Goal: Navigation & Orientation: Find specific page/section

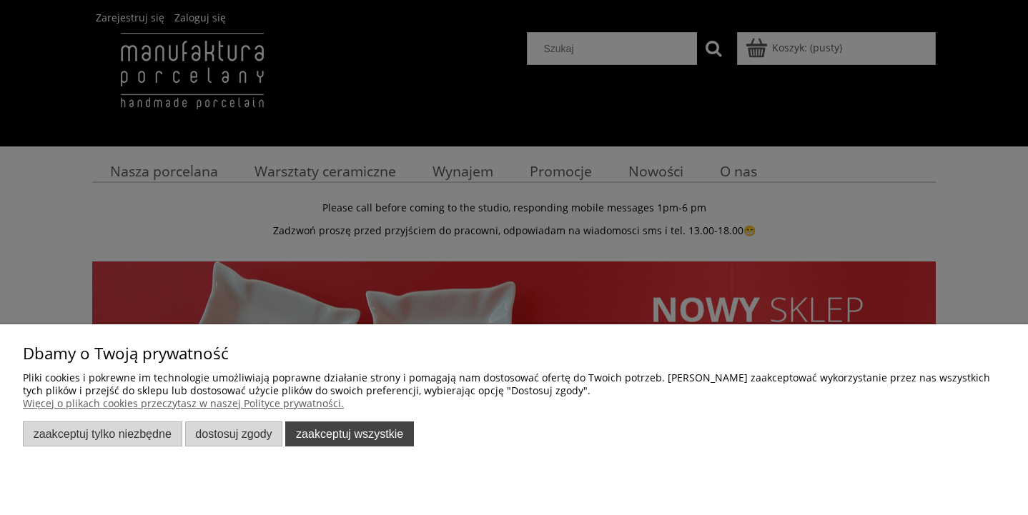
click at [382, 432] on button "Zaakceptuj wszystkie" at bounding box center [349, 434] width 129 height 25
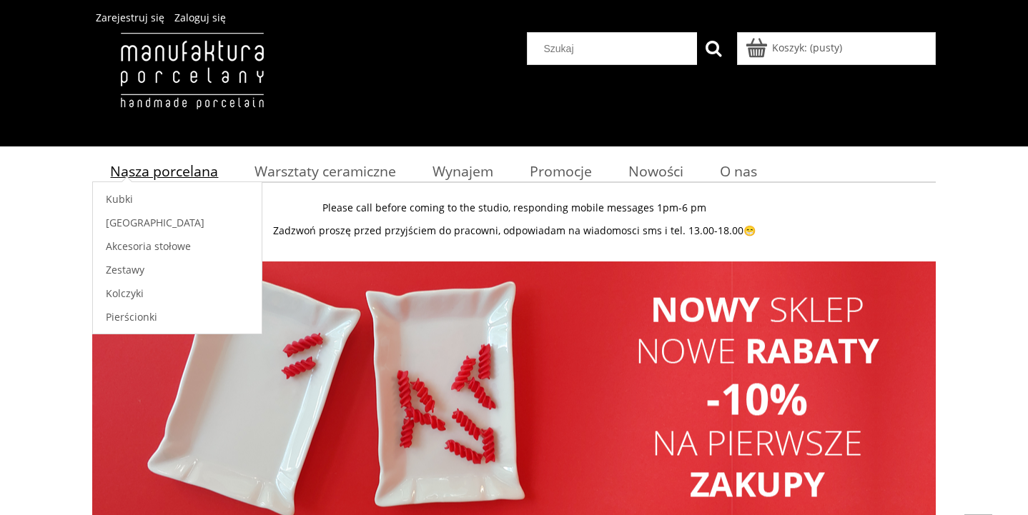
click at [174, 179] on span "Nasza porcelana" at bounding box center [164, 171] width 108 height 19
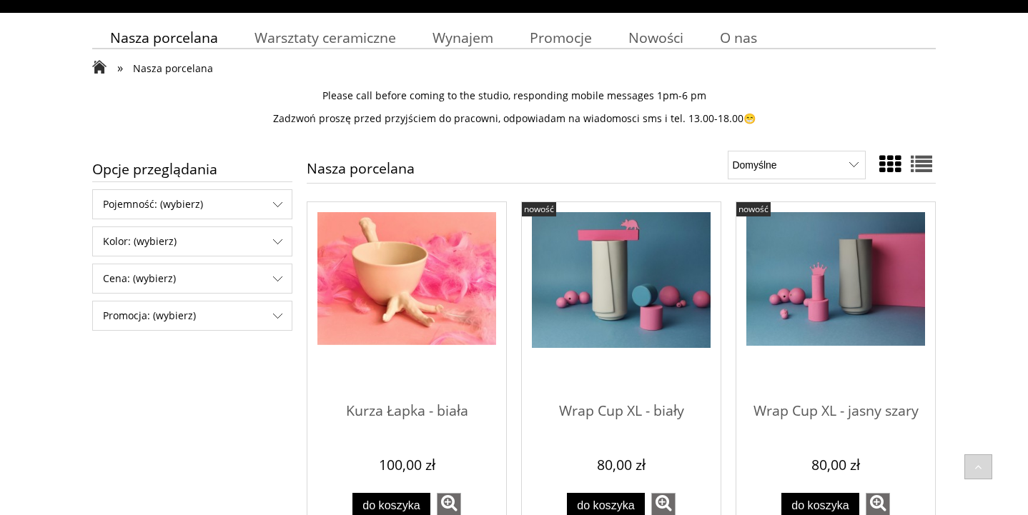
scroll to position [124, 0]
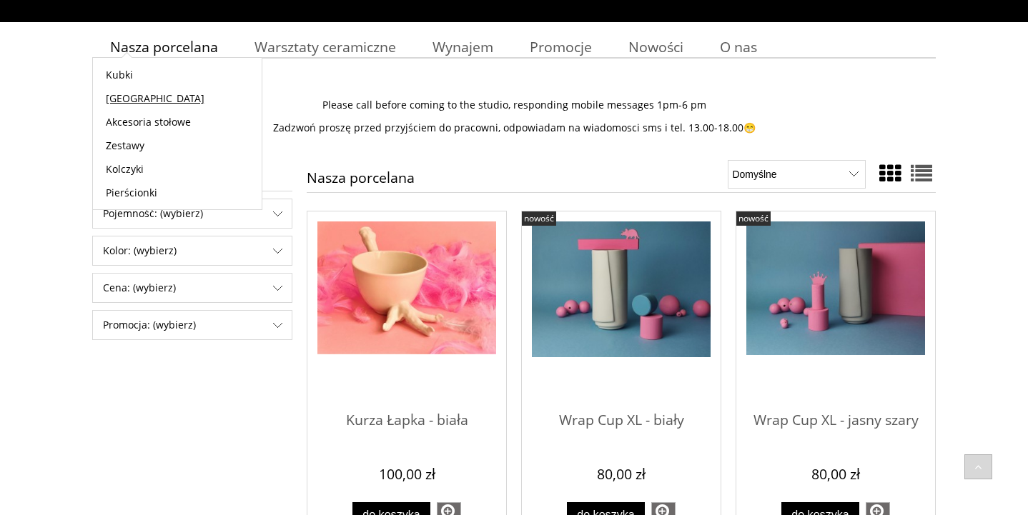
click at [144, 99] on link "[GEOGRAPHIC_DATA]" at bounding box center [177, 98] width 169 height 24
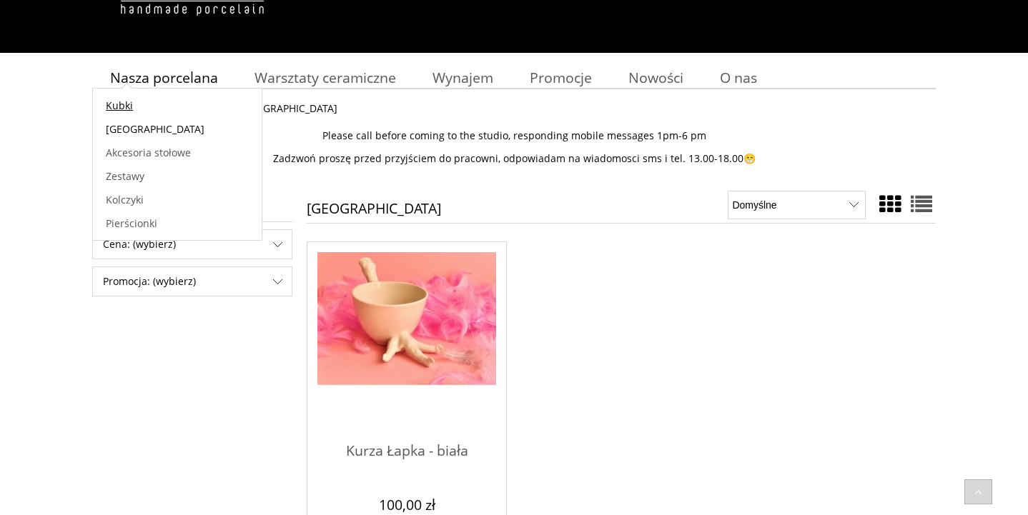
scroll to position [98, 0]
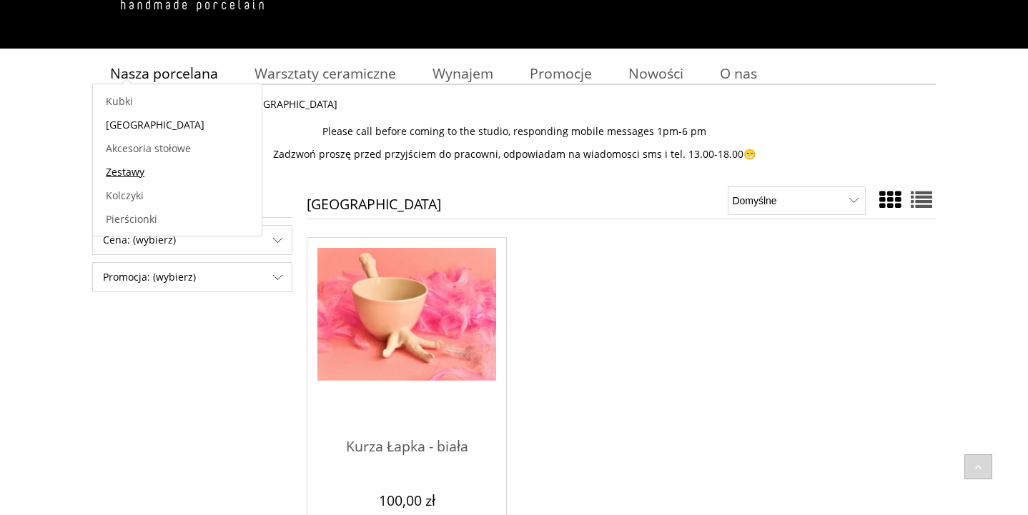
click at [133, 179] on link "Zestawy" at bounding box center [177, 172] width 169 height 24
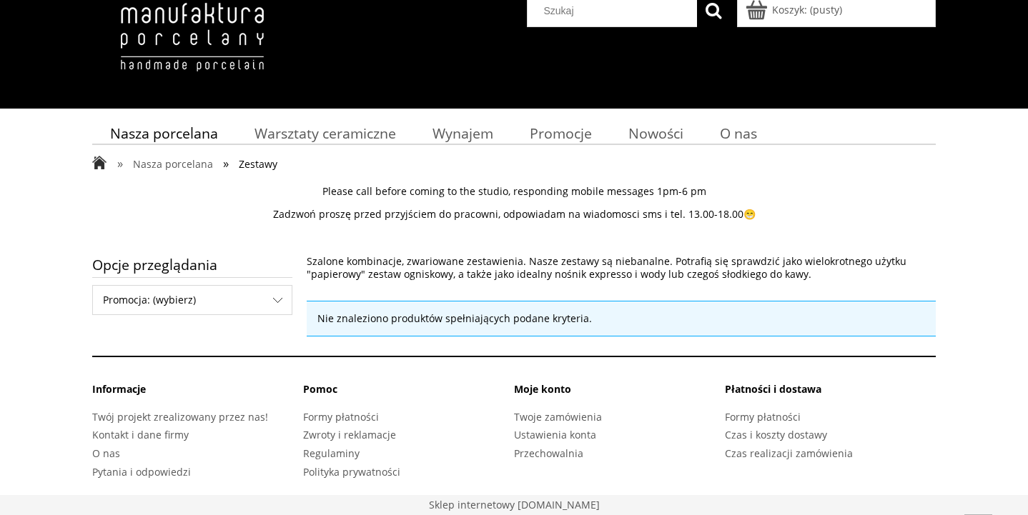
scroll to position [38, 0]
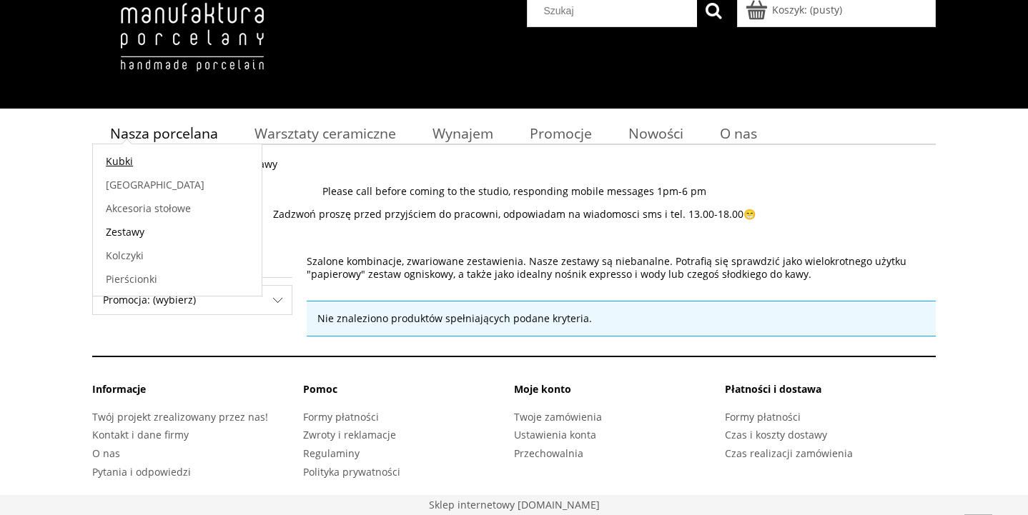
click at [137, 159] on link "Kubki" at bounding box center [177, 161] width 169 height 24
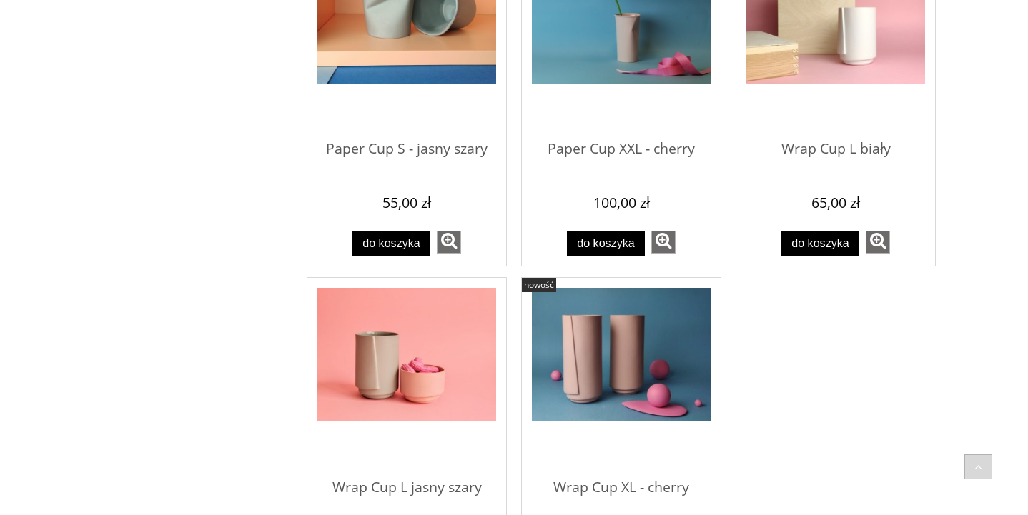
scroll to position [1302, 0]
